Goal: Transaction & Acquisition: Purchase product/service

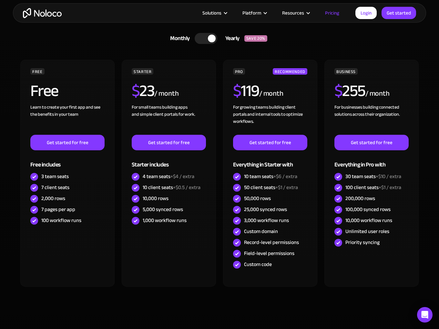
click at [205, 44] on div at bounding box center [206, 38] width 23 height 11
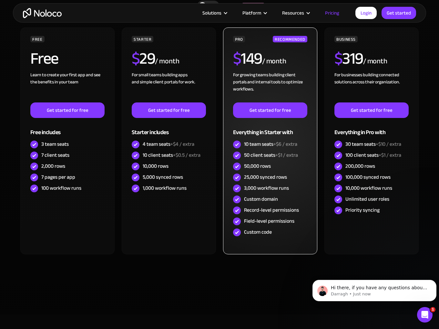
click at [248, 211] on div "Record-level permissions" at bounding box center [271, 209] width 55 height 7
drag, startPoint x: 248, startPoint y: 211, endPoint x: 289, endPoint y: 212, distance: 40.4
click at [289, 212] on div "Record-level permissions" at bounding box center [271, 209] width 55 height 7
click at [247, 221] on div "Field-level permissions" at bounding box center [269, 220] width 50 height 7
drag, startPoint x: 247, startPoint y: 221, endPoint x: 286, endPoint y: 221, distance: 38.8
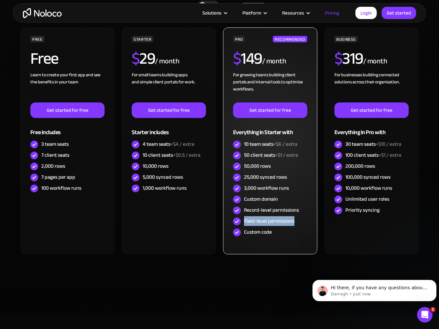
click at [286, 221] on div "Field-level permissions" at bounding box center [269, 220] width 50 height 7
click at [291, 240] on div "PRO RECOMMENDED $ 149 / month For growing teams building client portals and int…" at bounding box center [270, 140] width 94 height 227
click at [251, 233] on div "Custom code" at bounding box center [258, 231] width 28 height 7
drag, startPoint x: 251, startPoint y: 233, endPoint x: 282, endPoint y: 233, distance: 31.0
click at [282, 233] on div "Custom code" at bounding box center [270, 232] width 74 height 11
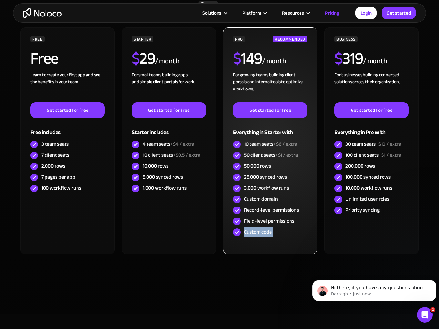
click at [285, 230] on div "Custom code" at bounding box center [270, 232] width 74 height 11
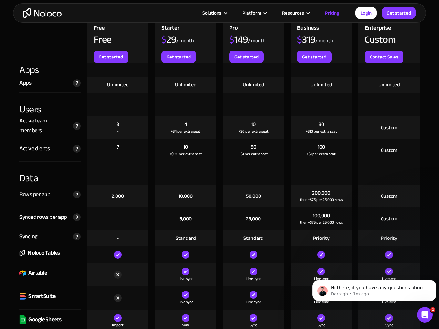
scroll to position [776, 0]
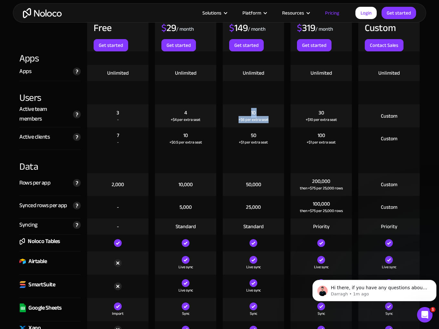
drag, startPoint x: 249, startPoint y: 111, endPoint x: 271, endPoint y: 120, distance: 24.6
click at [271, 120] on div "10 +$6 per extra seat" at bounding box center [253, 115] width 61 height 23
drag, startPoint x: 319, startPoint y: 111, endPoint x: 313, endPoint y: 117, distance: 9.1
click at [319, 114] on div "30" at bounding box center [321, 112] width 5 height 7
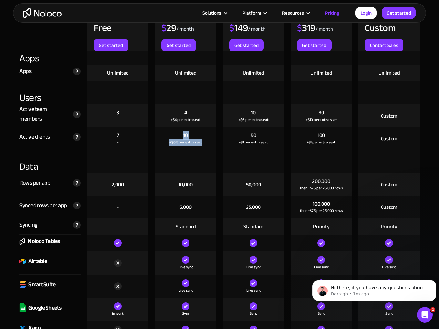
drag, startPoint x: 178, startPoint y: 132, endPoint x: 205, endPoint y: 145, distance: 29.6
click at [205, 145] on div "10 +$0.5 per extra seat" at bounding box center [185, 138] width 61 height 23
click at [204, 151] on div at bounding box center [185, 161] width 61 height 23
click at [186, 134] on div "10" at bounding box center [186, 135] width 5 height 7
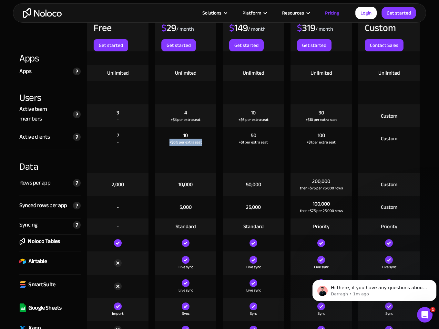
drag, startPoint x: 167, startPoint y: 141, endPoint x: 208, endPoint y: 143, distance: 41.4
click at [208, 143] on div "10 +$0.5 per extra seat" at bounding box center [185, 138] width 61 height 23
drag, startPoint x: 234, startPoint y: 141, endPoint x: 281, endPoint y: 144, distance: 47.2
click at [281, 144] on div "50 +$1 per extra seat" at bounding box center [253, 138] width 61 height 23
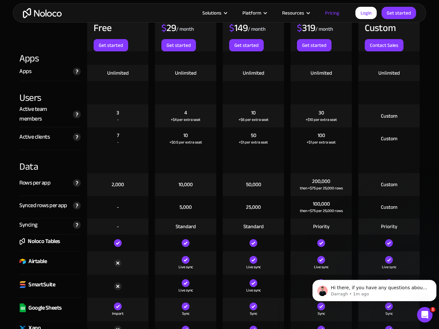
click at [270, 151] on div at bounding box center [253, 161] width 61 height 23
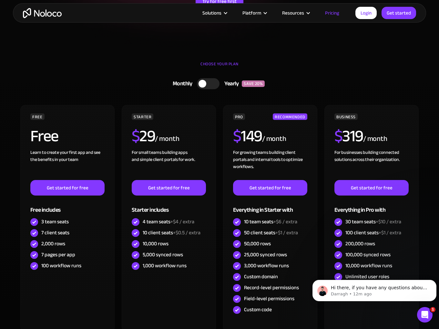
scroll to position [0, 0]
